Goal: Task Accomplishment & Management: Manage account settings

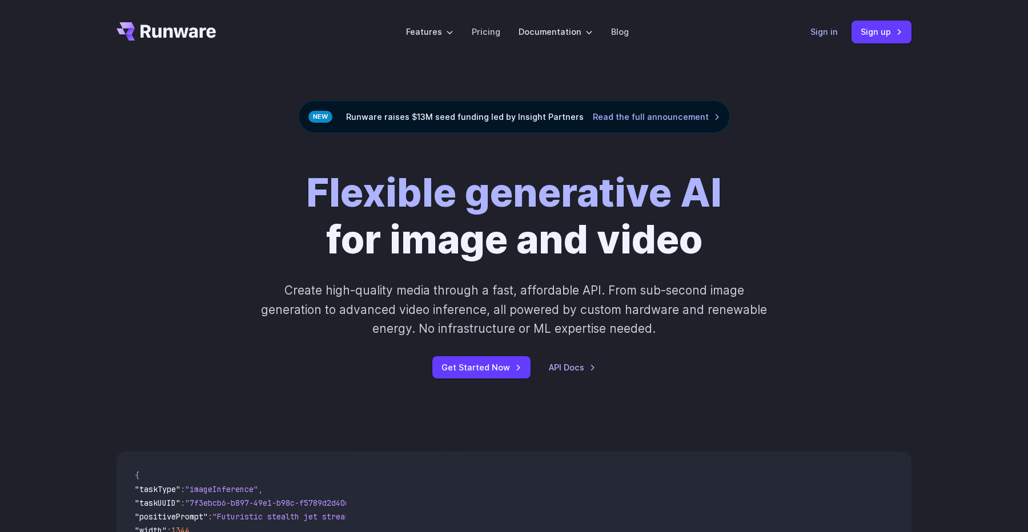
click at [836, 30] on link "Sign in" at bounding box center [823, 31] width 27 height 13
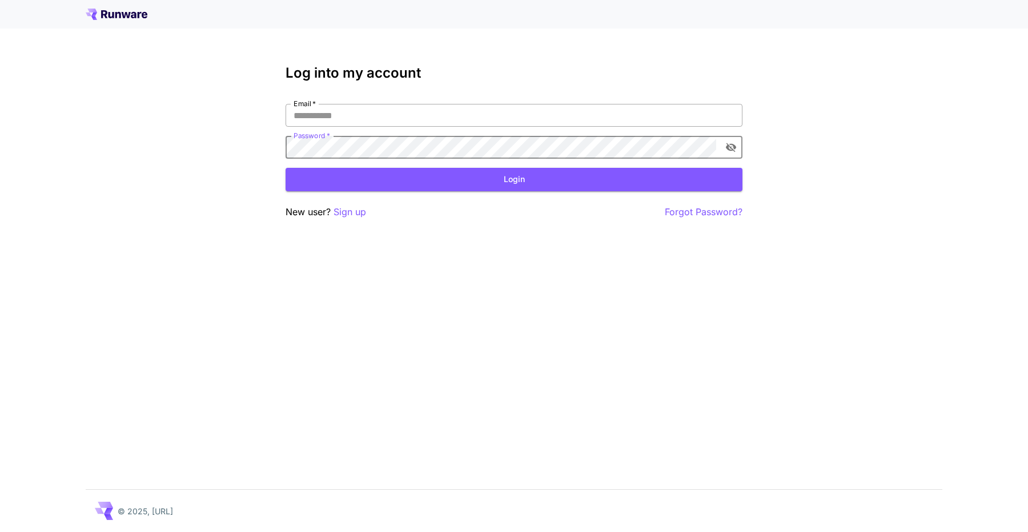
click at [607, 123] on input "Email   *" at bounding box center [514, 115] width 457 height 23
type input "**********"
click at [547, 178] on button "Login" at bounding box center [514, 179] width 457 height 23
